Goal: Download file/media

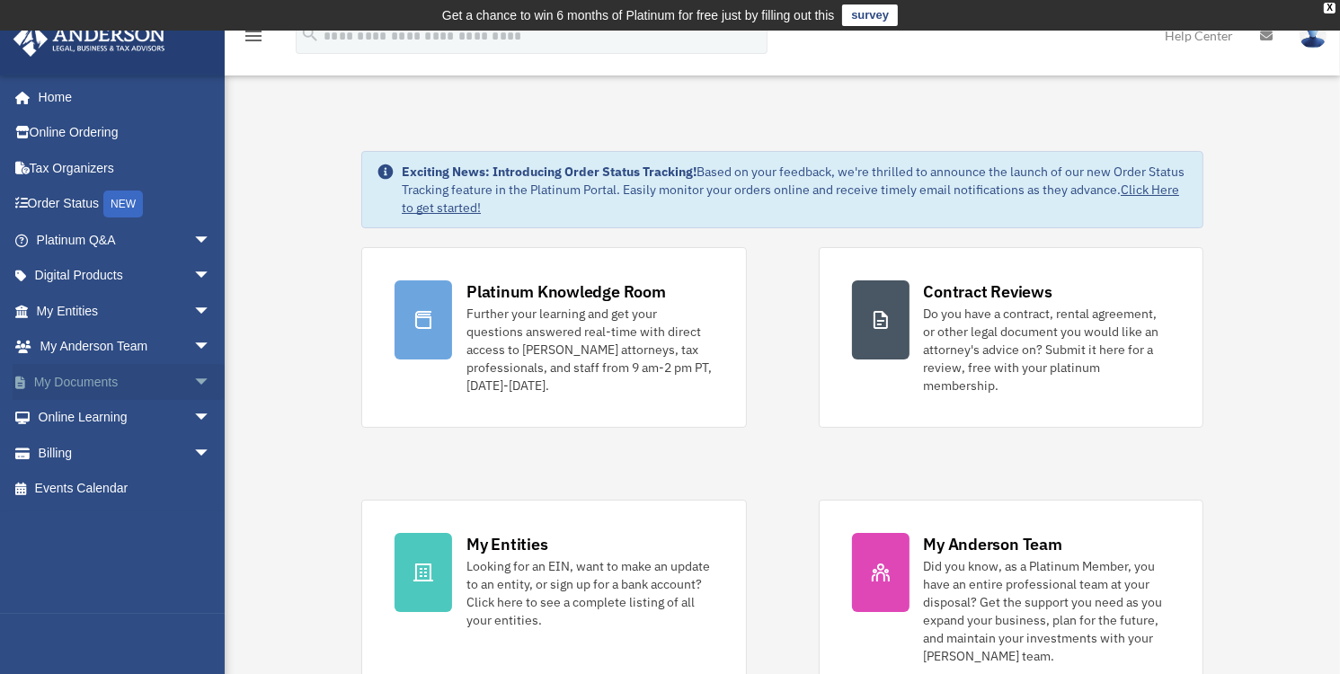
click at [193, 383] on span "arrow_drop_down" at bounding box center [211, 382] width 36 height 37
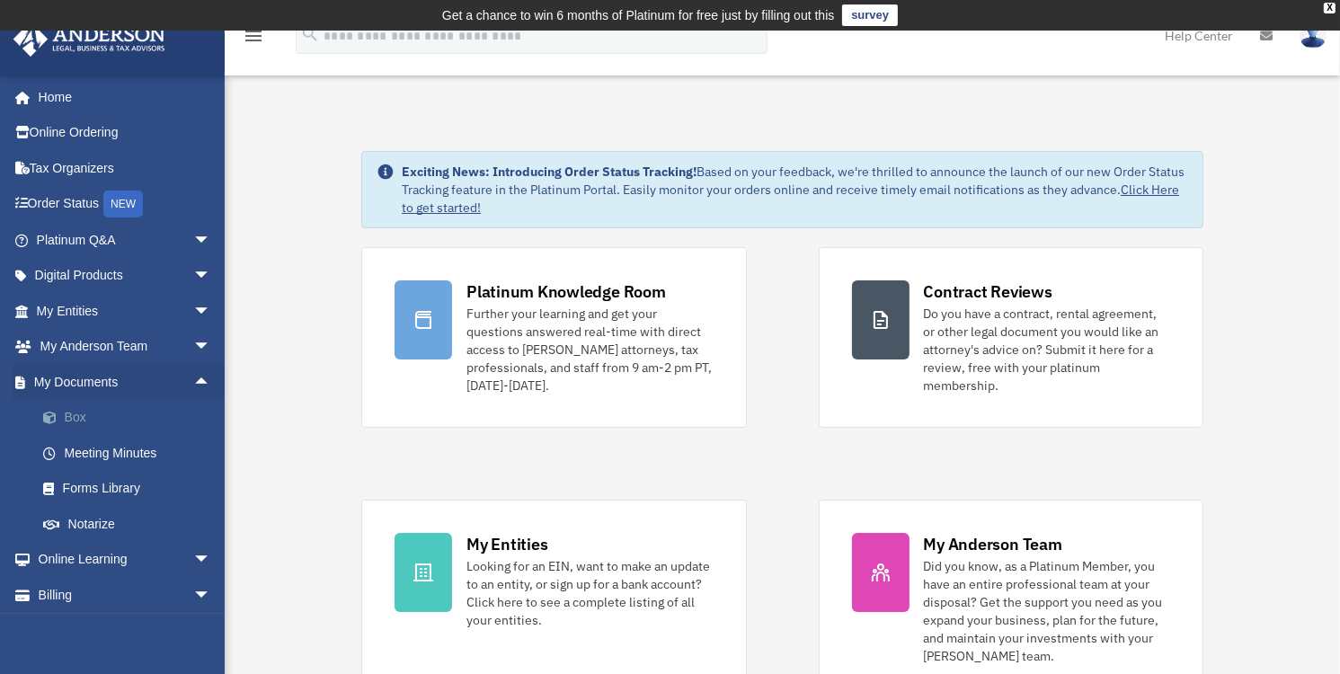
click at [69, 414] on link "Box" at bounding box center [131, 418] width 213 height 36
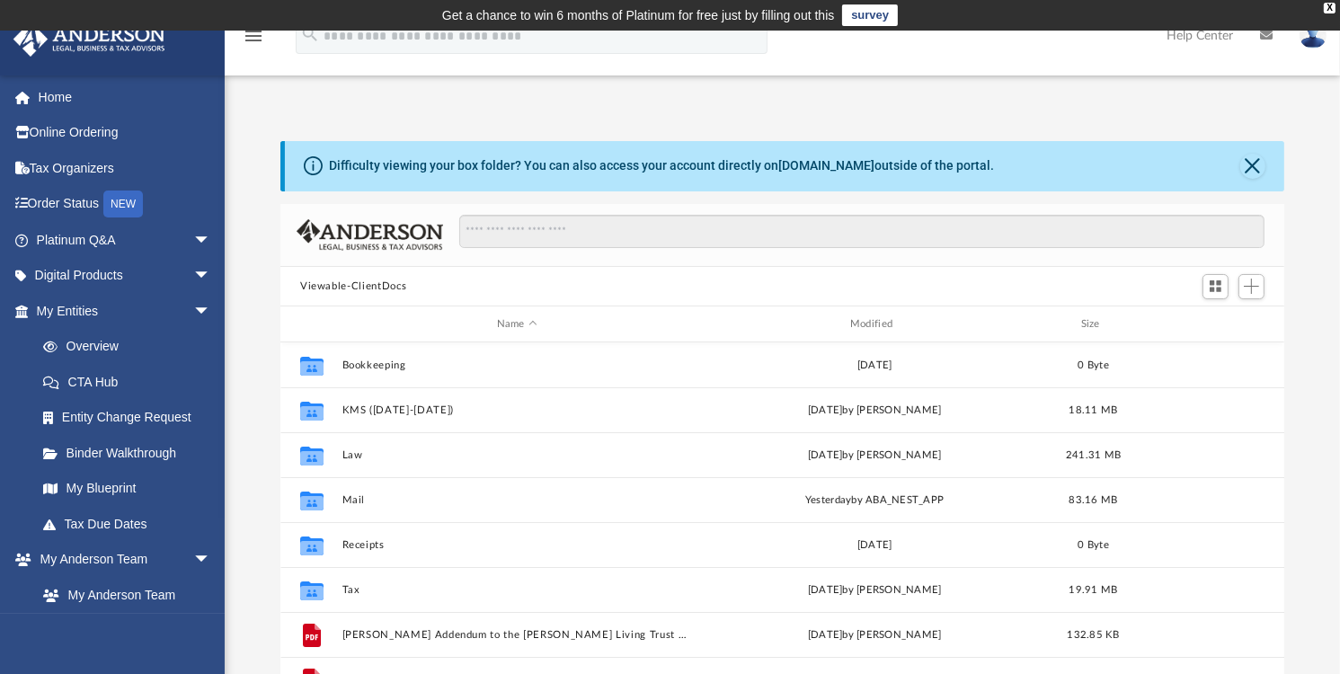
scroll to position [394, 990]
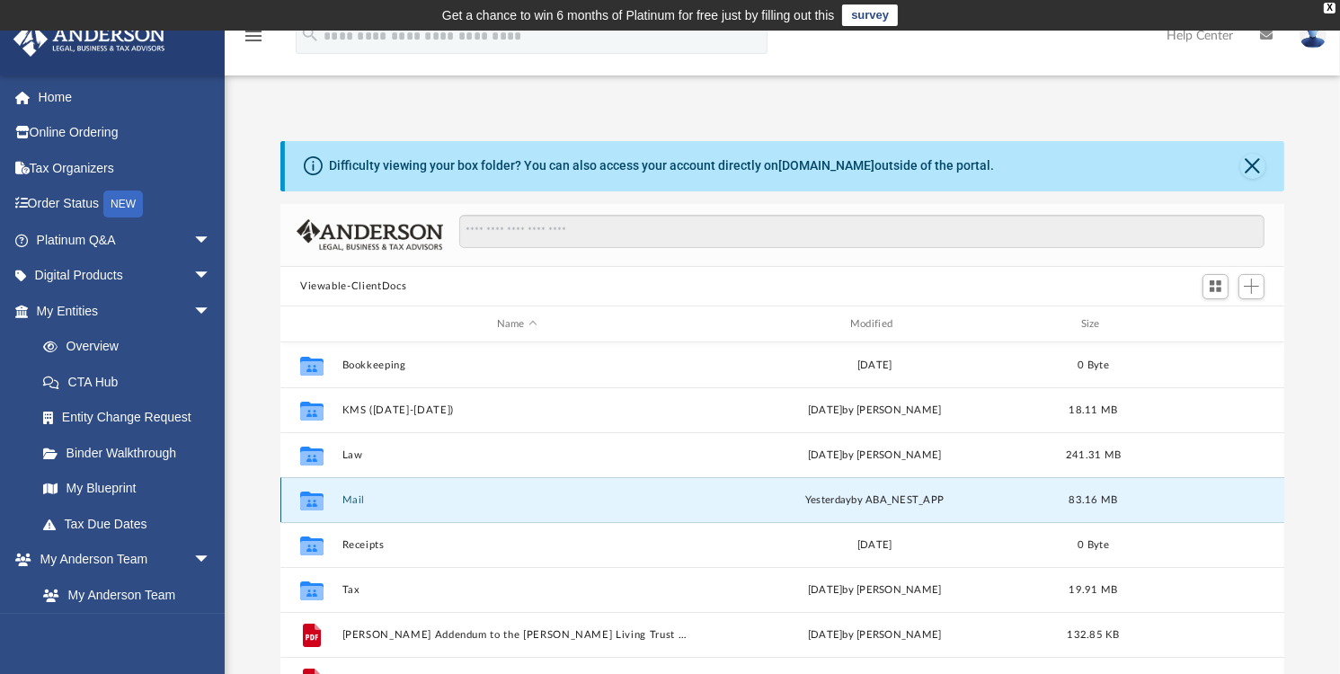
click at [359, 498] on button "Mail" at bounding box center [517, 500] width 350 height 12
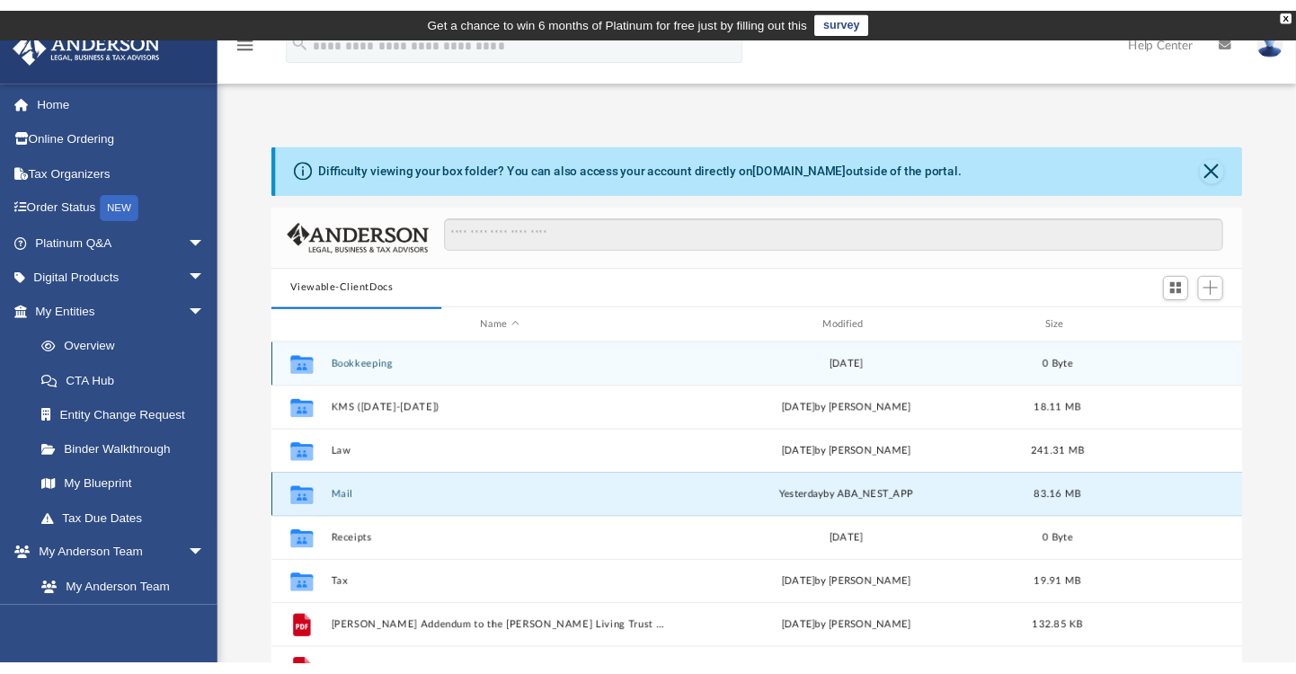
scroll to position [339, 990]
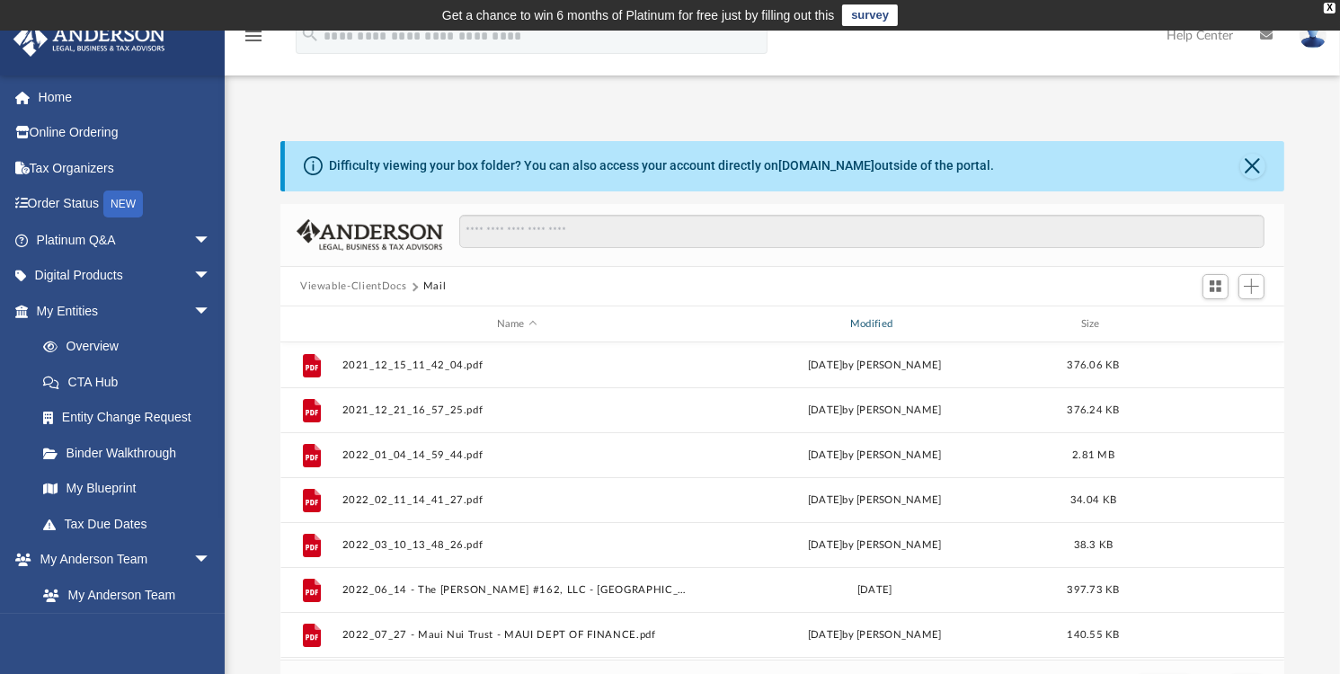
click at [890, 320] on div "Modified" at bounding box center [874, 324] width 350 height 16
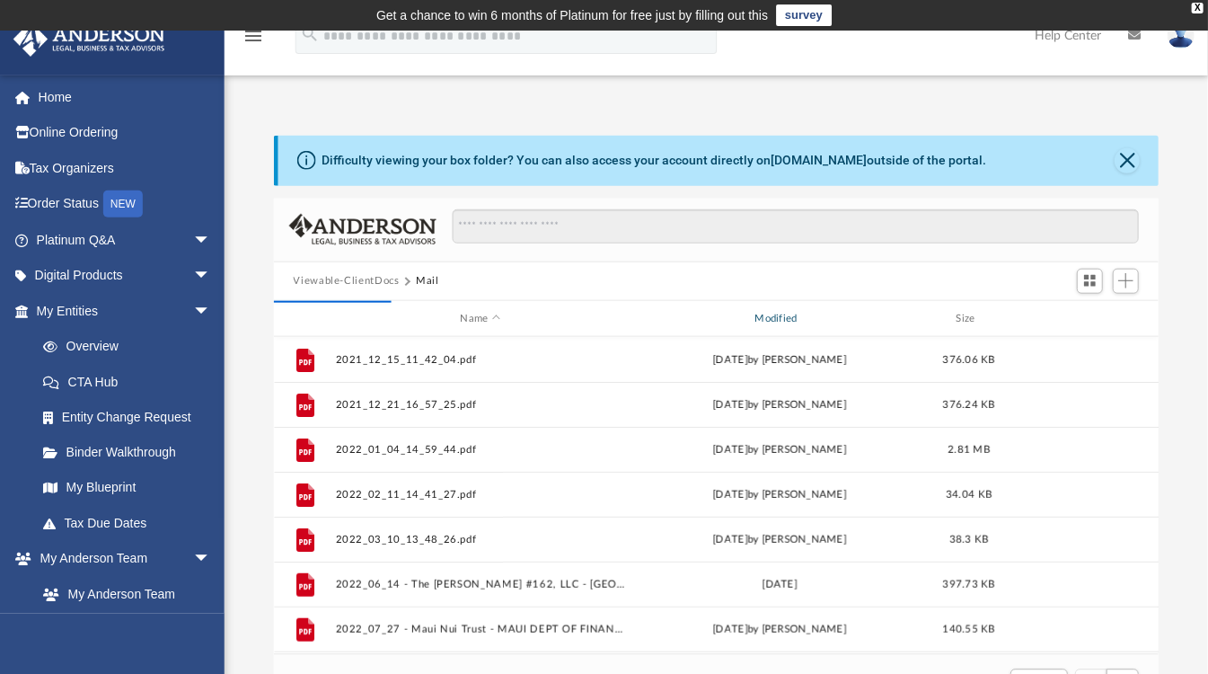
scroll to position [14, 14]
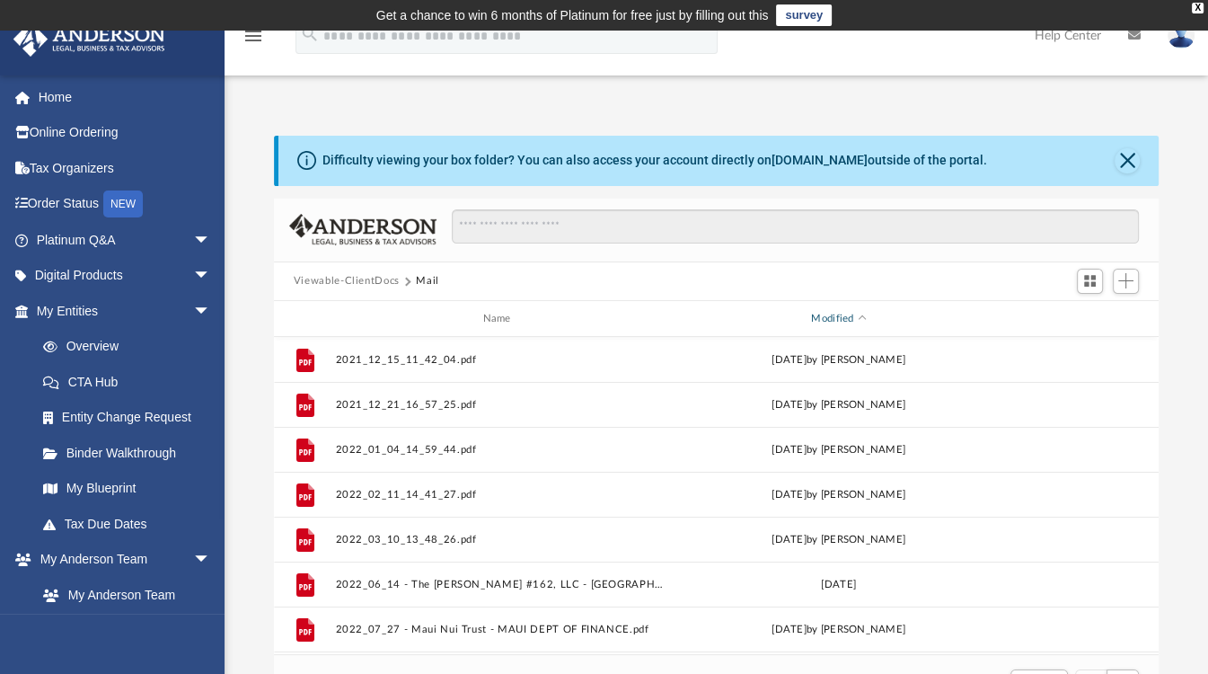
click at [863, 314] on div "Modified" at bounding box center [838, 319] width 331 height 16
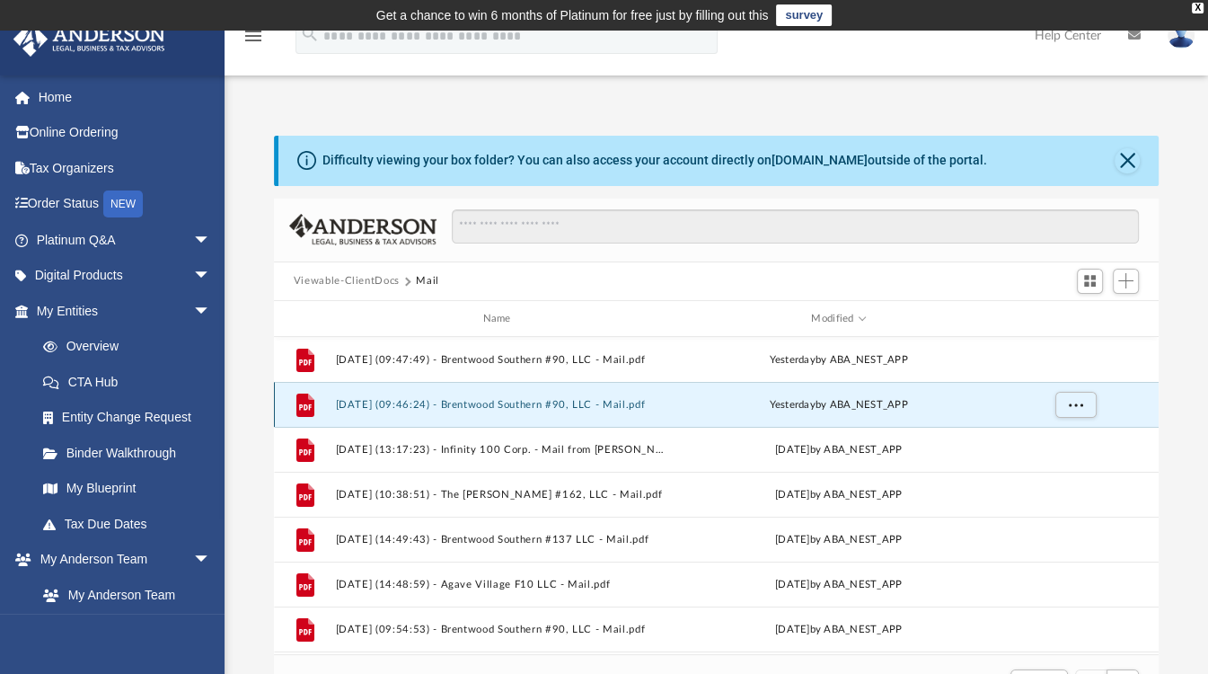
click at [524, 403] on button "[DATE] (09:46:24) - Brentwood Southern #90, LLC - Mail.pdf" at bounding box center [500, 405] width 331 height 12
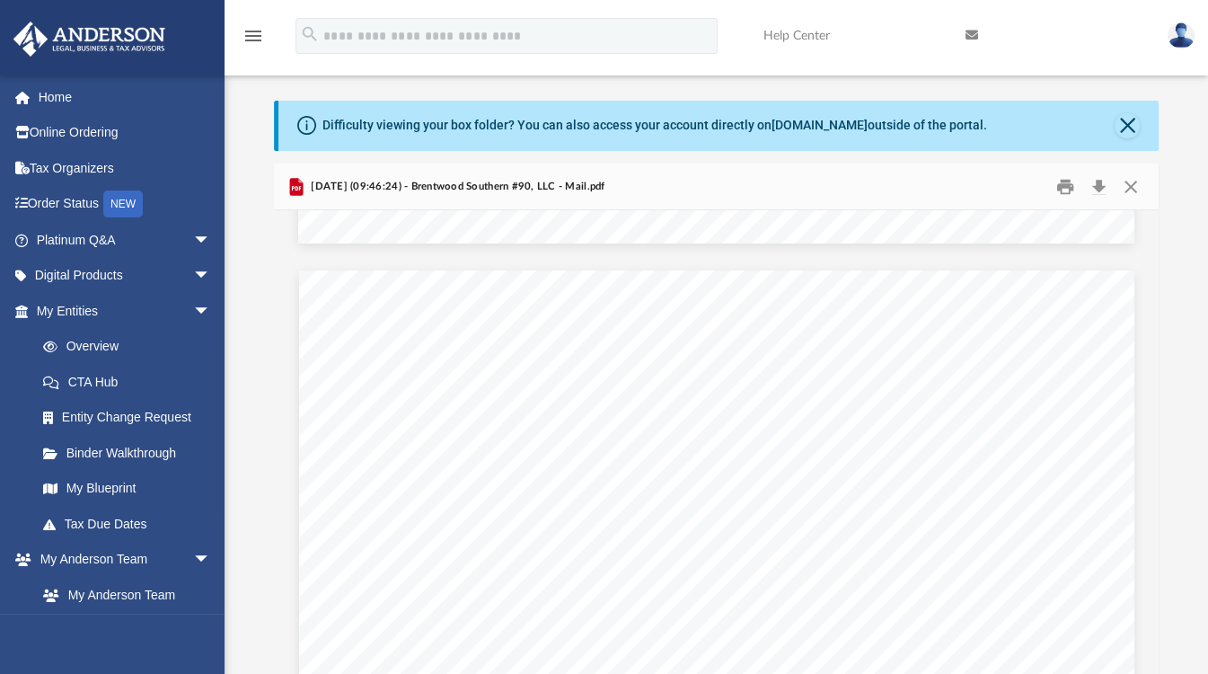
scroll to position [2336, 0]
click at [1125, 127] on button "Close" at bounding box center [1127, 125] width 25 height 25
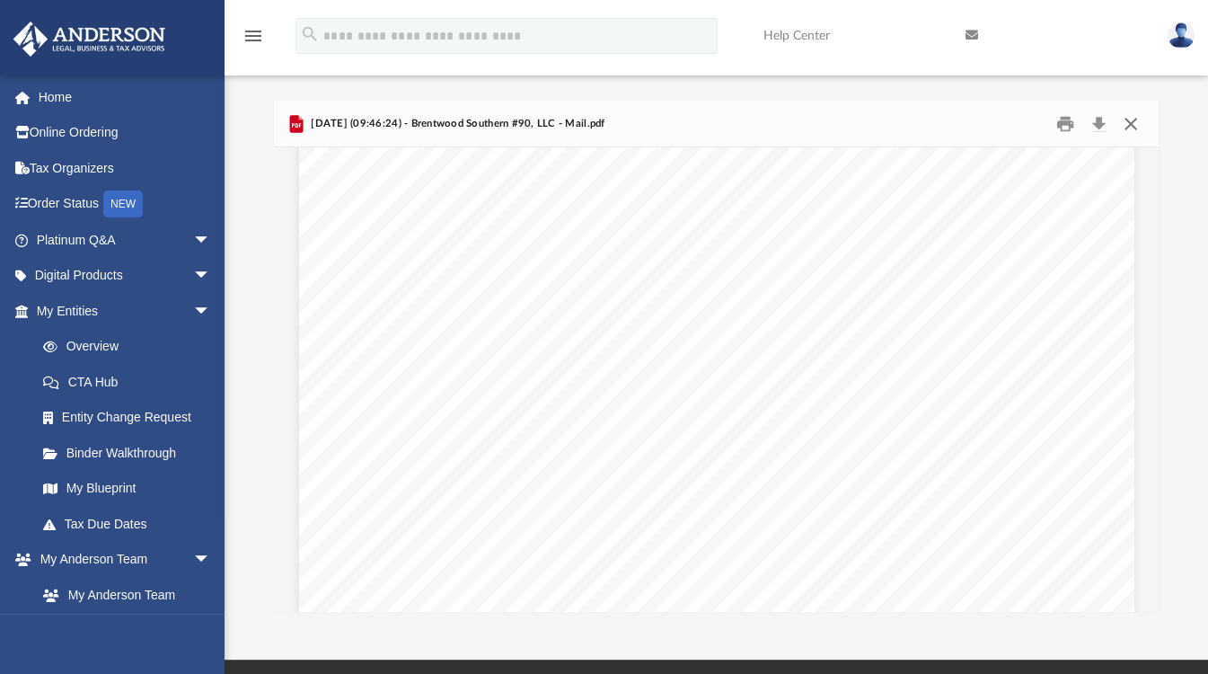
click at [1128, 119] on button "Close" at bounding box center [1131, 124] width 32 height 28
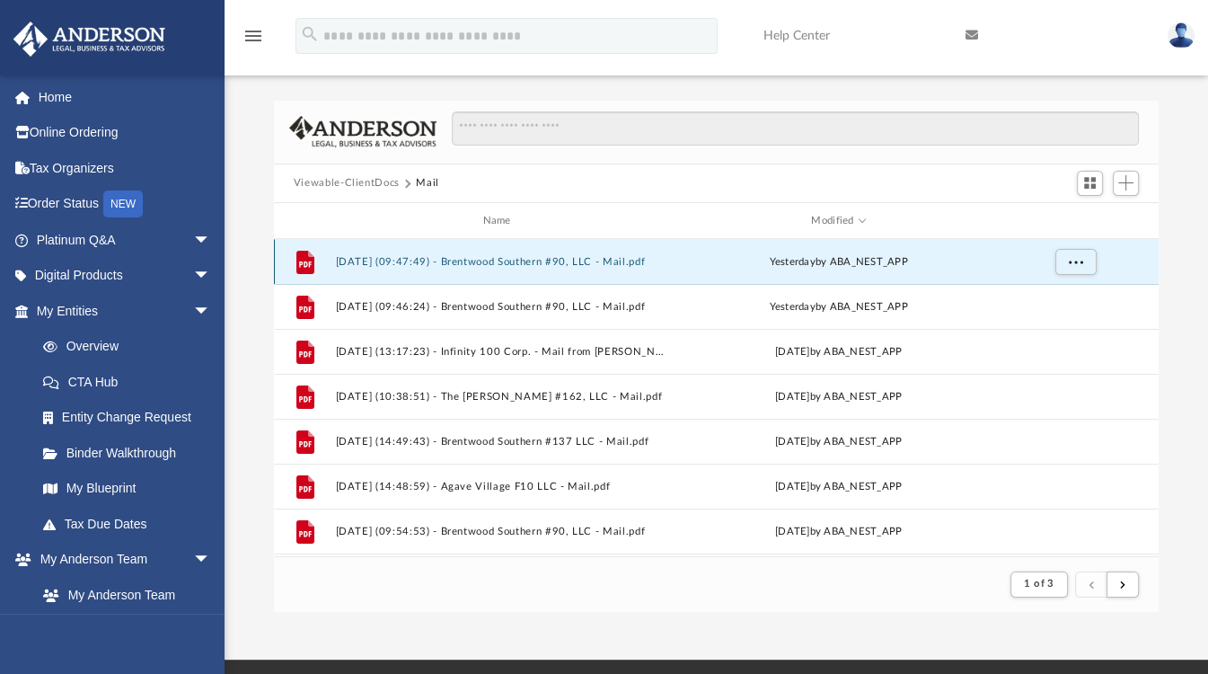
click at [479, 262] on button "[DATE] (09:47:49) - Brentwood Southern #90, LLC - Mail.pdf" at bounding box center [500, 262] width 331 height 12
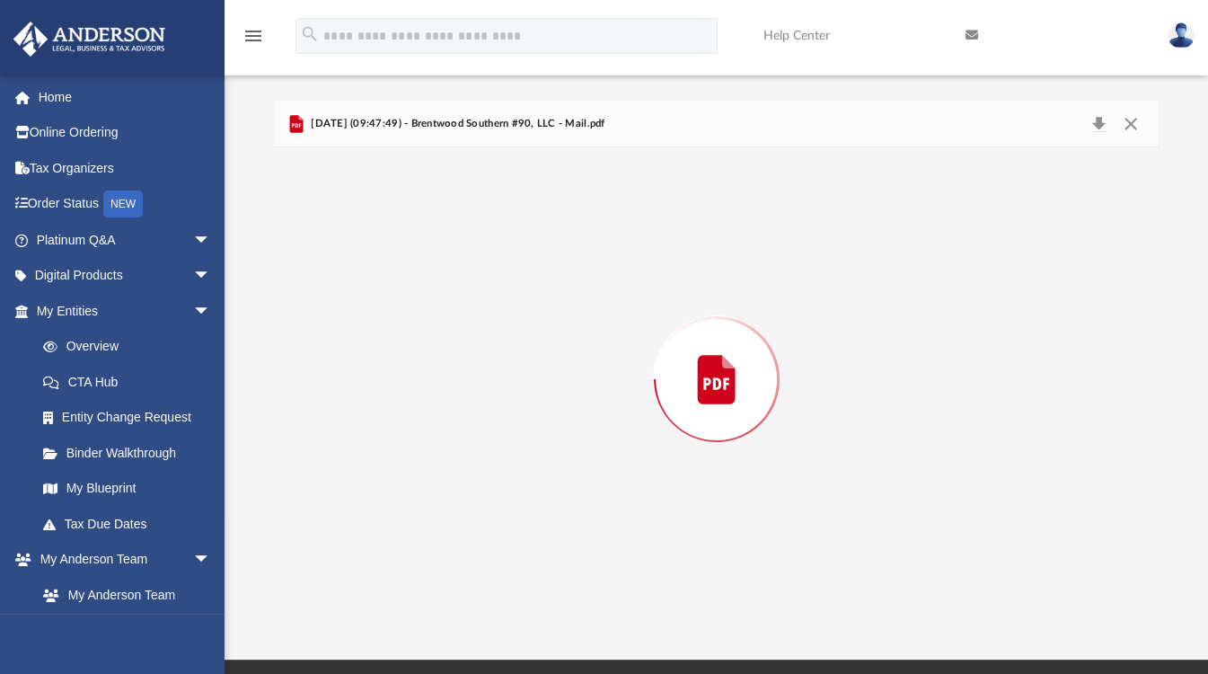
scroll to position [2199, 0]
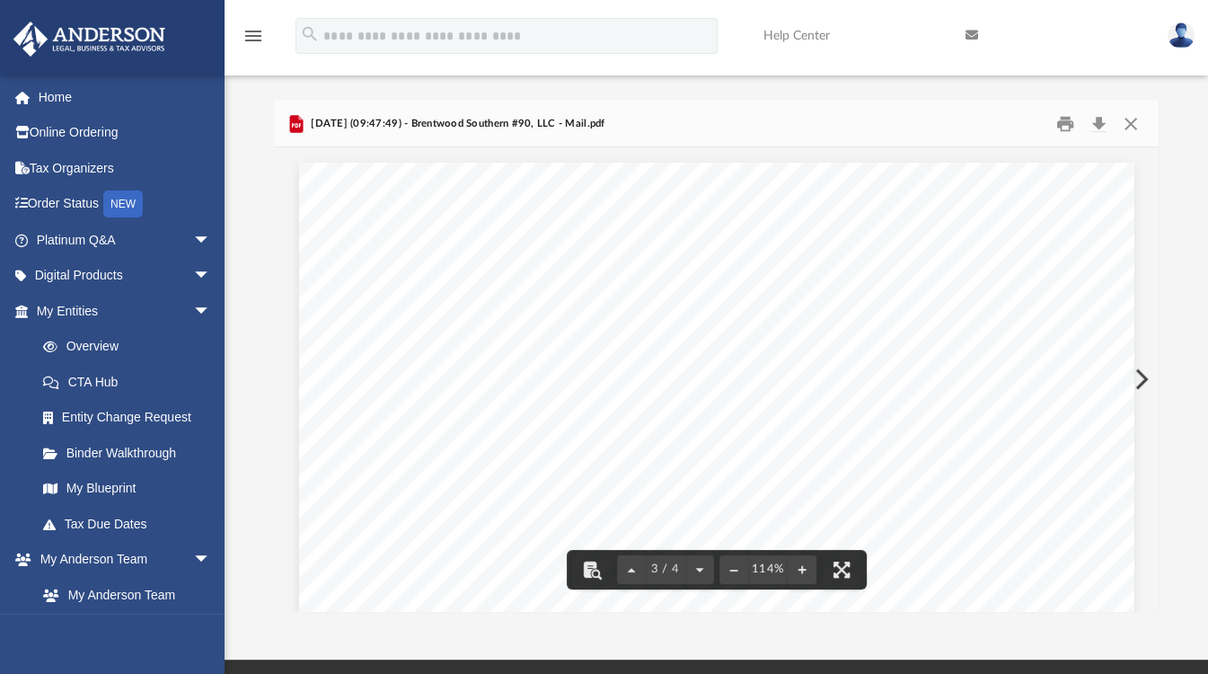
click at [1181, 39] on img at bounding box center [1181, 35] width 27 height 26
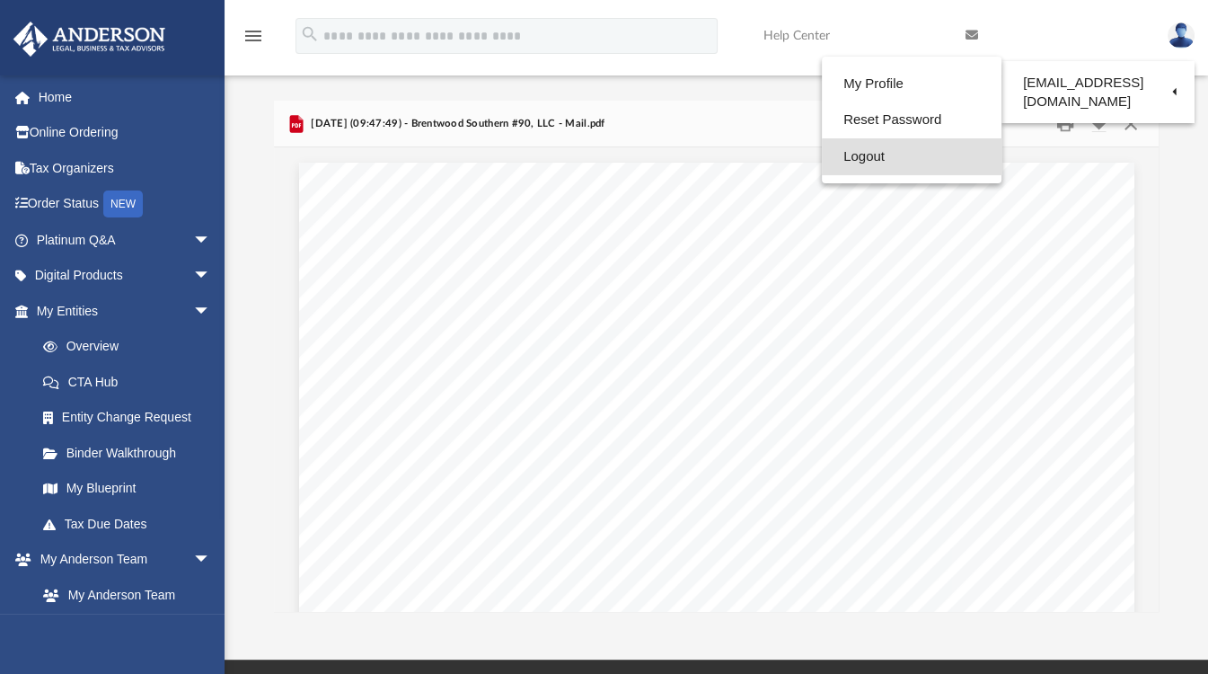
click at [855, 162] on link "Logout" at bounding box center [912, 156] width 180 height 37
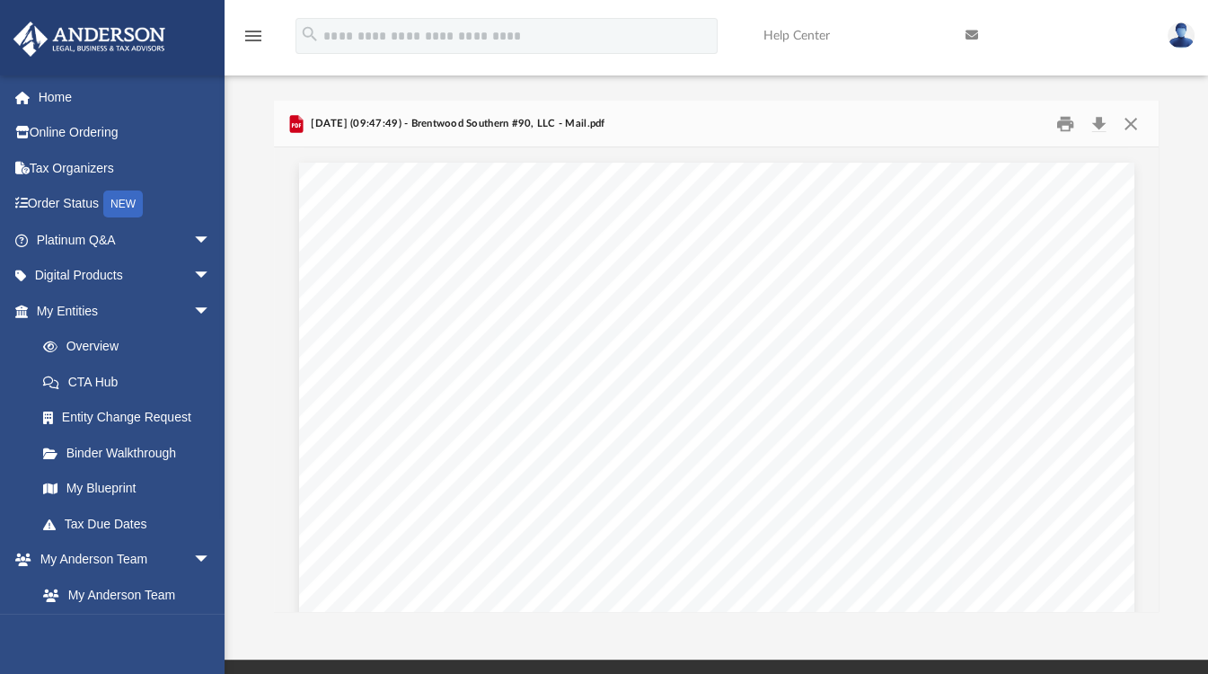
click at [1180, 26] on img at bounding box center [1181, 35] width 27 height 26
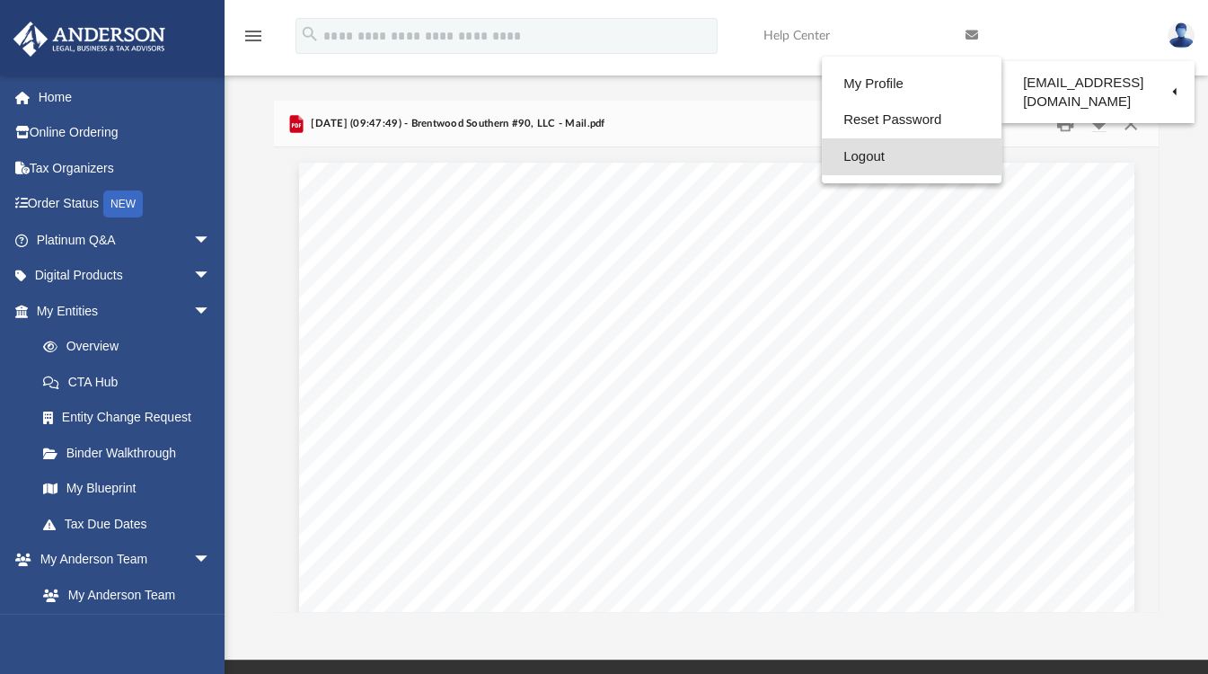
click at [855, 155] on link "Logout" at bounding box center [912, 156] width 180 height 37
